Goal: Task Accomplishment & Management: Complete application form

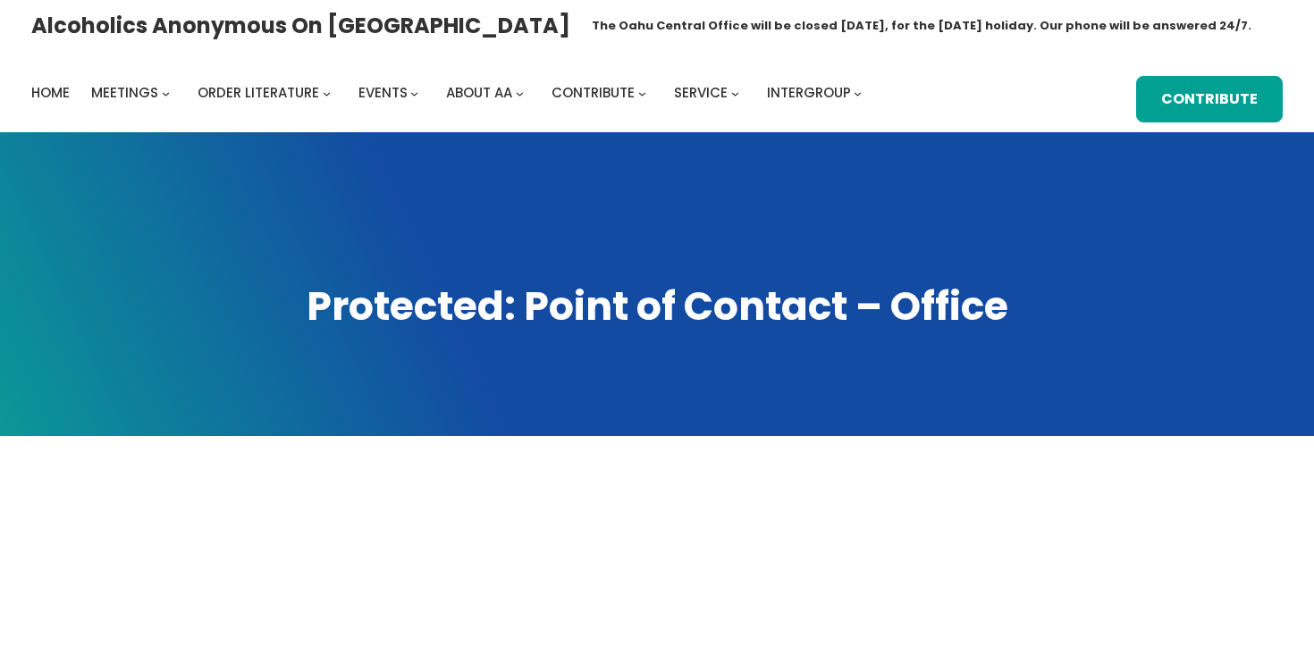
scroll to position [470, 0]
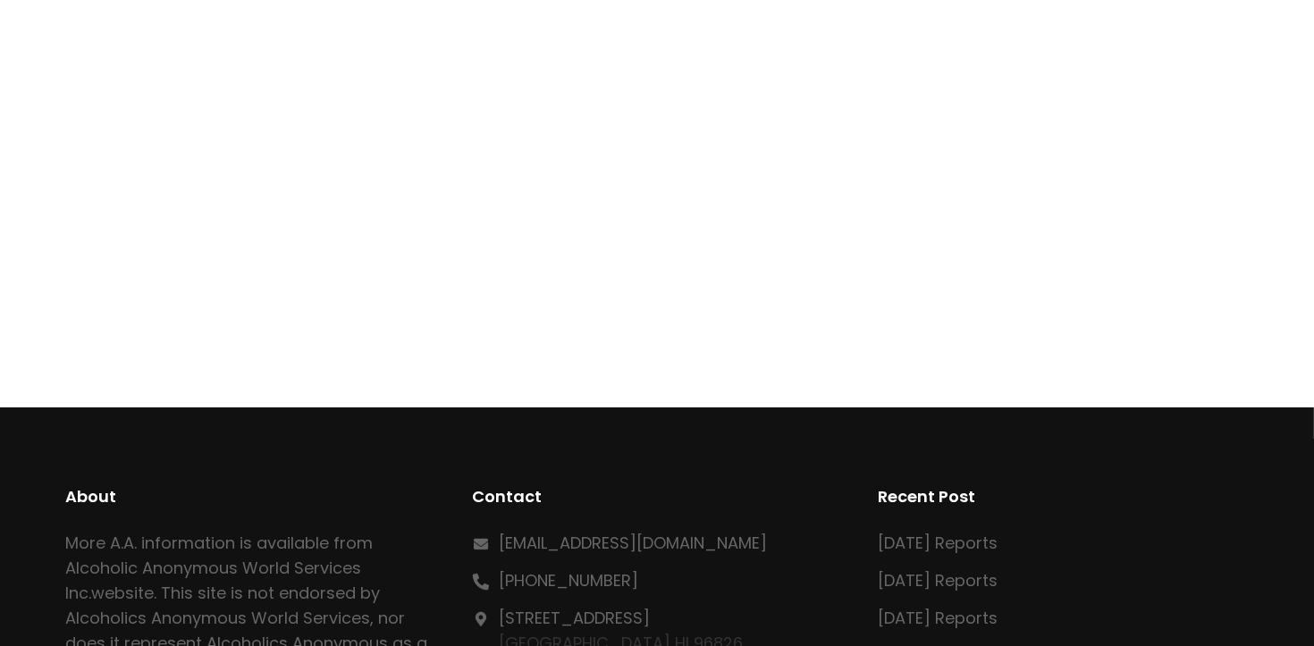
drag, startPoint x: 1132, startPoint y: 198, endPoint x: 1103, endPoint y: 191, distance: 29.5
click at [1129, 196] on div at bounding box center [657, 176] width 1182 height 280
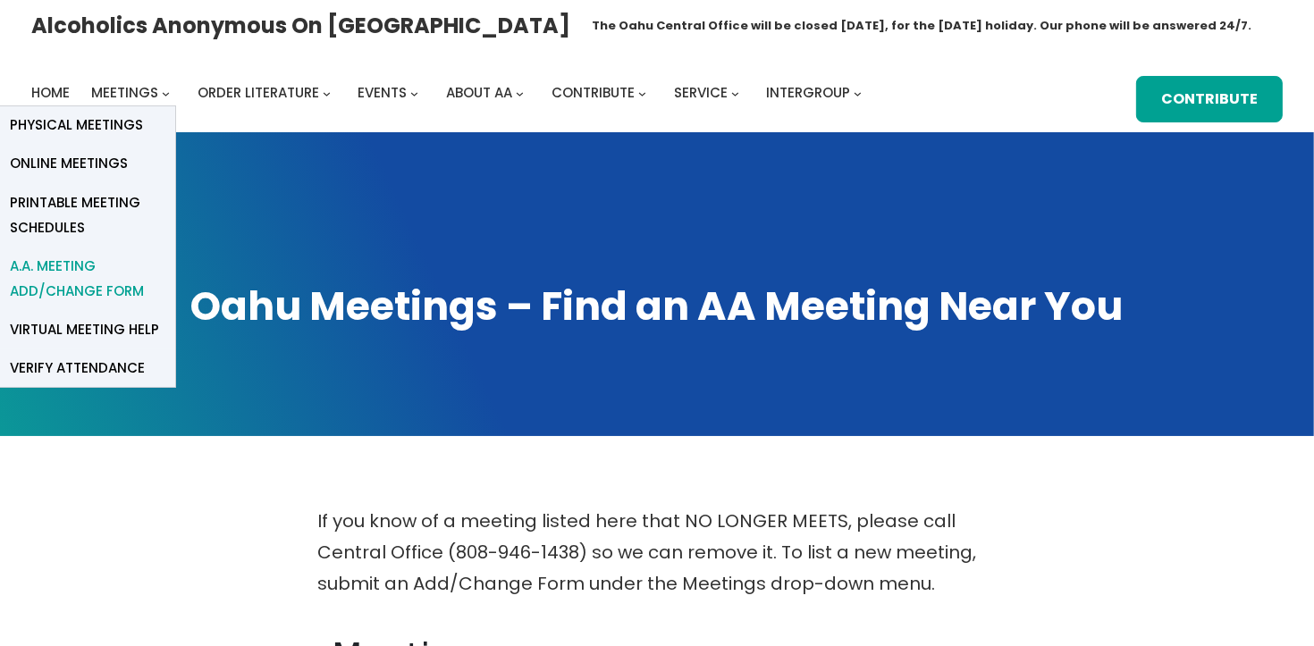
click at [72, 273] on span "A.A. Meeting Add/Change Form" at bounding box center [86, 279] width 152 height 50
